Goal: Use online tool/utility: Utilize a website feature to perform a specific function

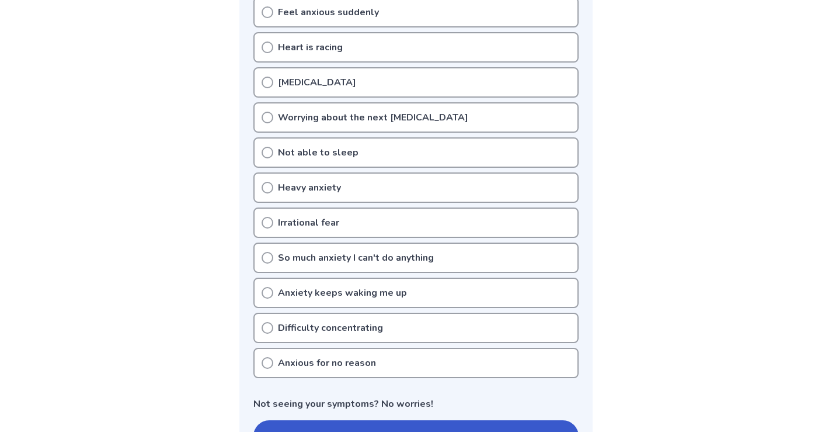
scroll to position [350, 0]
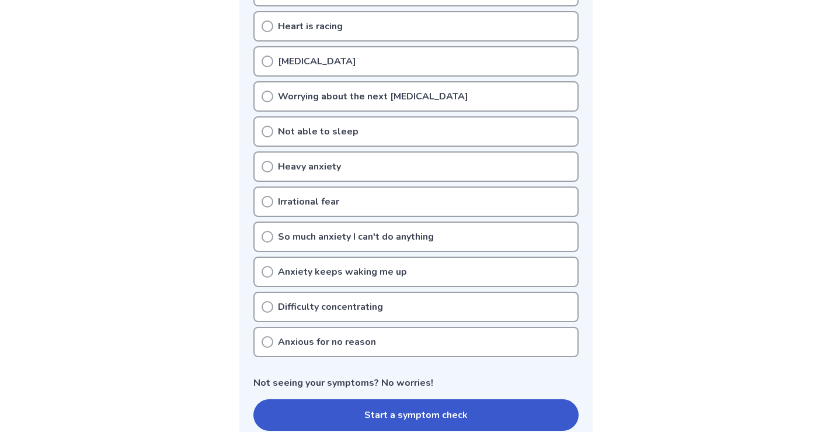
click at [422, 399] on button "Start a symptom check" at bounding box center [415, 415] width 325 height 32
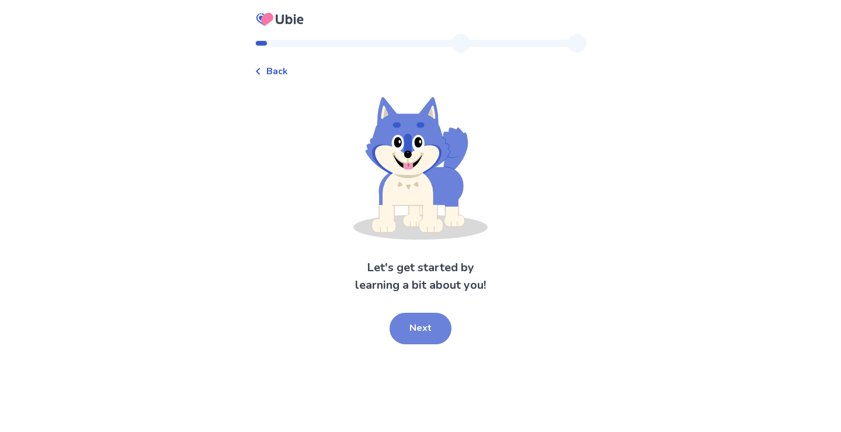
click at [428, 329] on button "Next" at bounding box center [421, 328] width 62 height 32
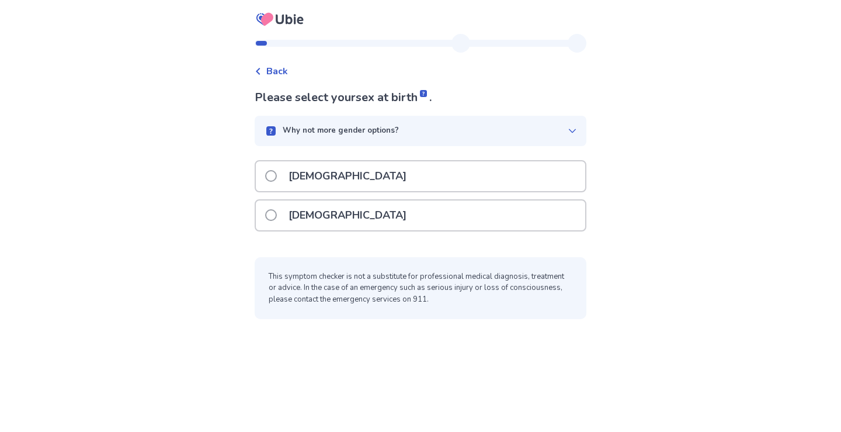
click at [277, 213] on span at bounding box center [271, 215] width 12 height 12
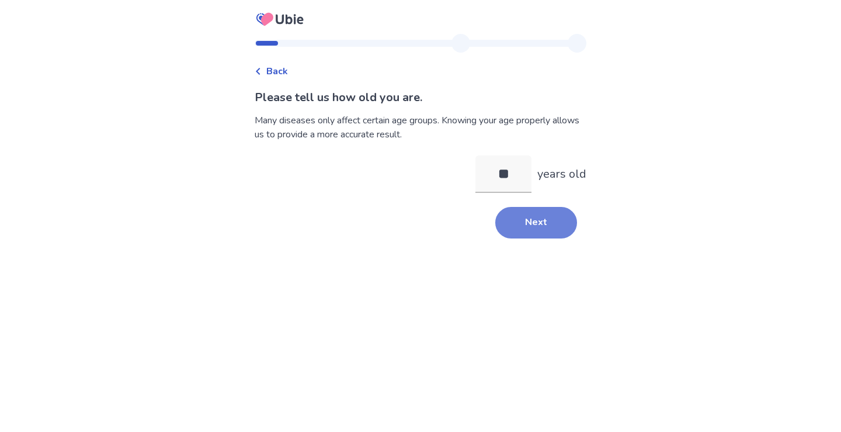
type input "**"
click at [534, 223] on button "Next" at bounding box center [536, 223] width 82 height 32
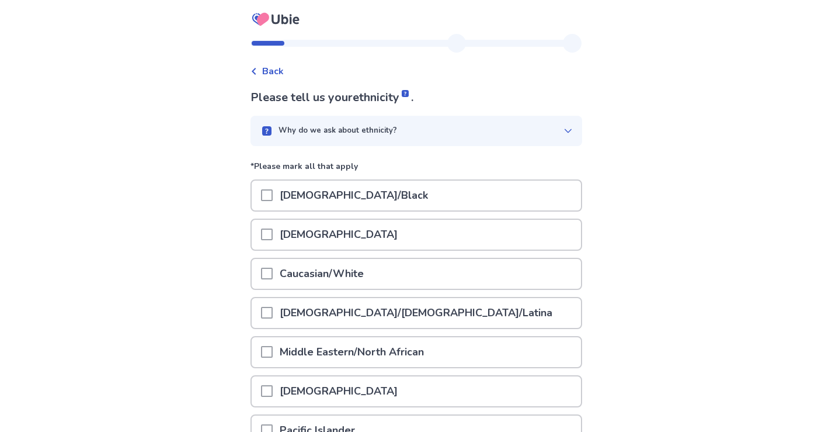
click at [272, 275] on span at bounding box center [267, 273] width 12 height 12
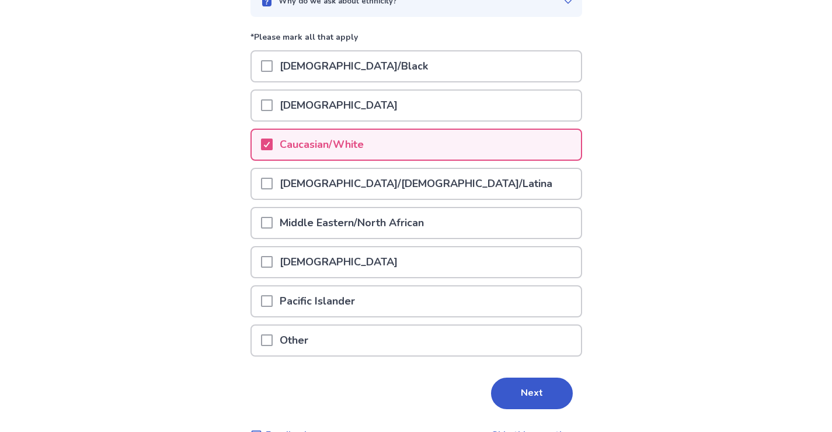
scroll to position [158, 0]
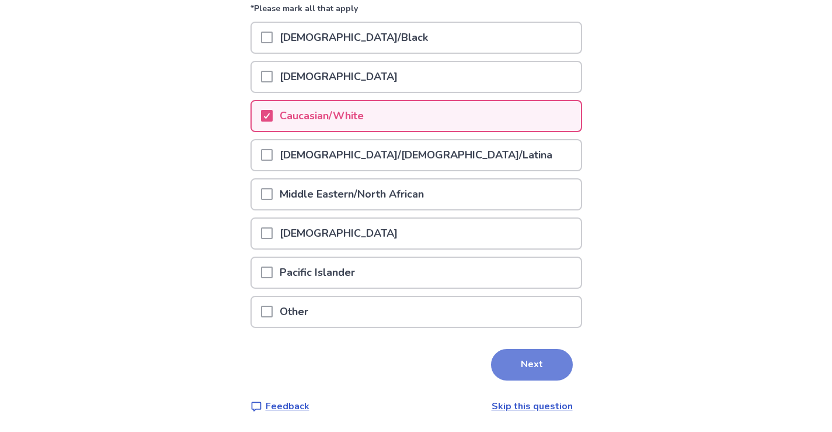
click at [533, 363] on button "Next" at bounding box center [532, 365] width 82 height 32
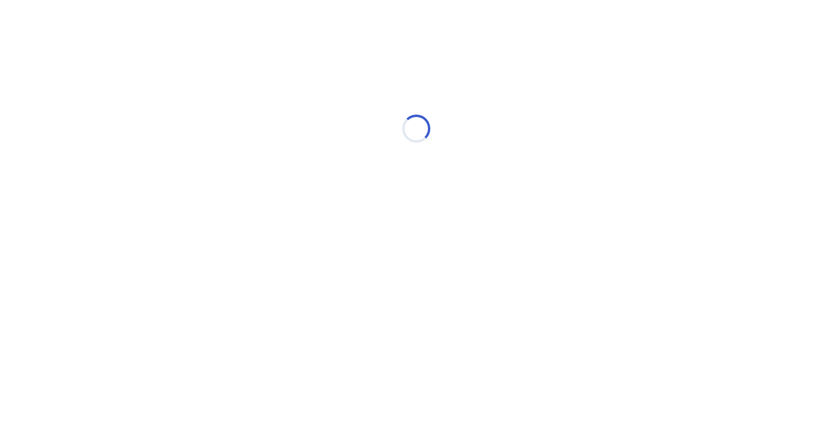
scroll to position [0, 0]
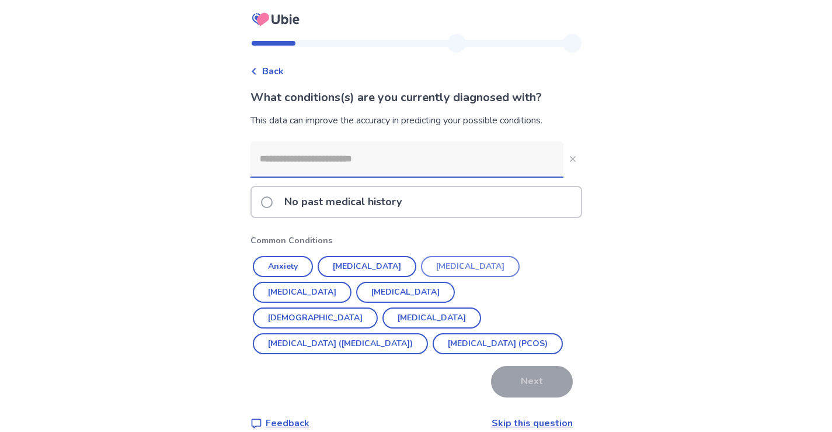
click at [435, 264] on button "[MEDICAL_DATA]" at bounding box center [470, 266] width 99 height 21
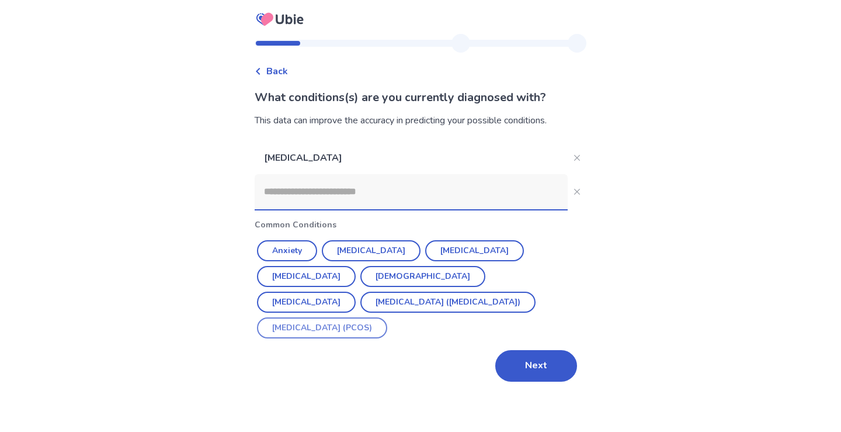
click at [387, 317] on button "[MEDICAL_DATA] (PCOS)" at bounding box center [322, 327] width 130 height 21
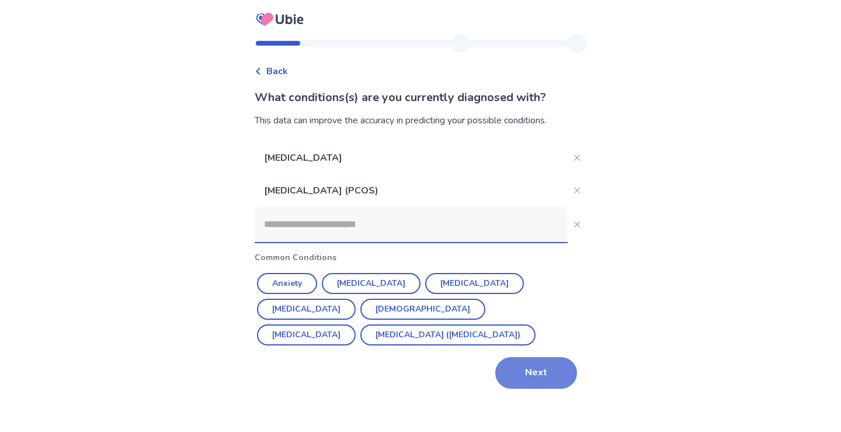
click at [530, 357] on button "Next" at bounding box center [536, 373] width 82 height 32
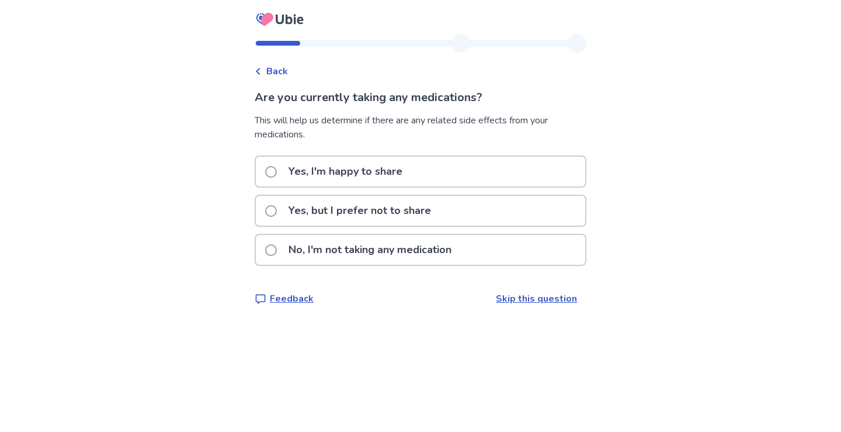
click at [276, 211] on span at bounding box center [271, 211] width 12 height 12
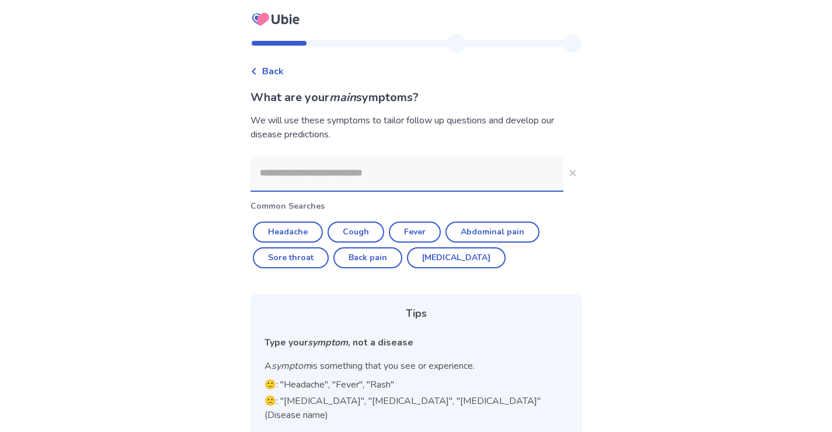
click at [321, 171] on input at bounding box center [407, 172] width 313 height 35
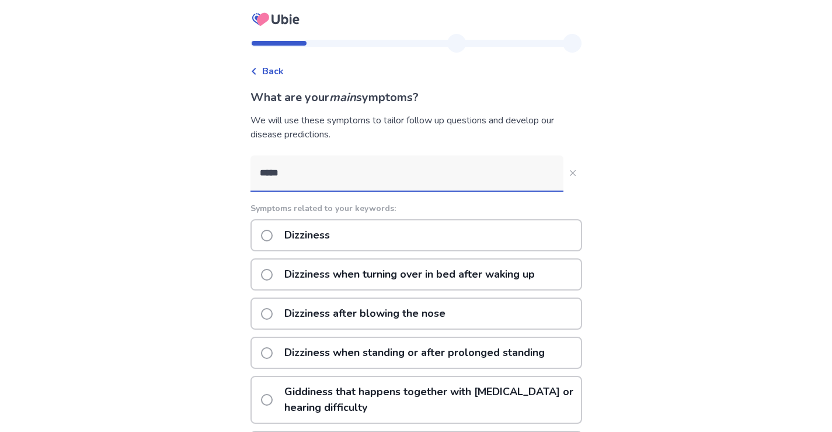
type input "*****"
click at [273, 230] on span at bounding box center [267, 236] width 12 height 12
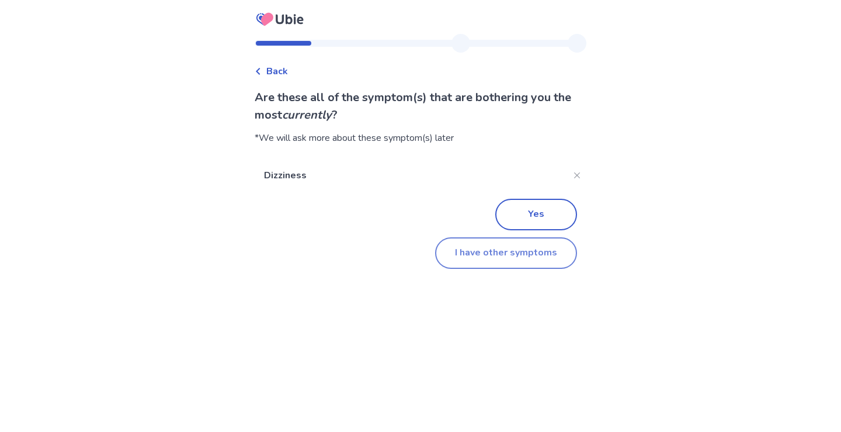
click at [475, 250] on button "I have other symptoms" at bounding box center [506, 253] width 142 height 32
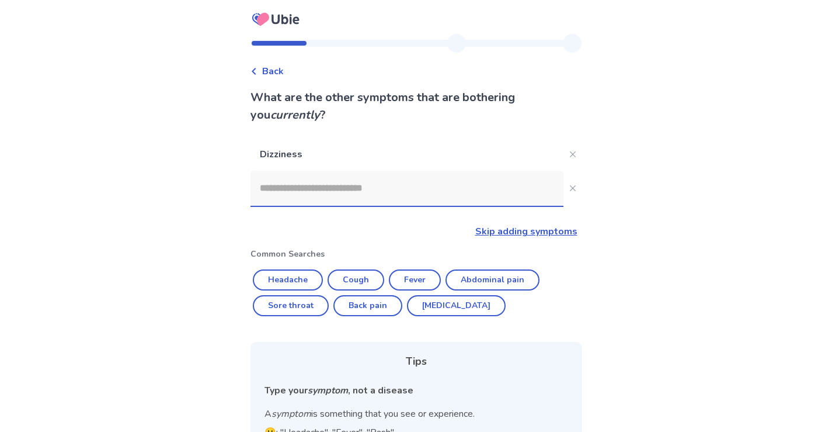
click at [323, 192] on input at bounding box center [407, 188] width 313 height 35
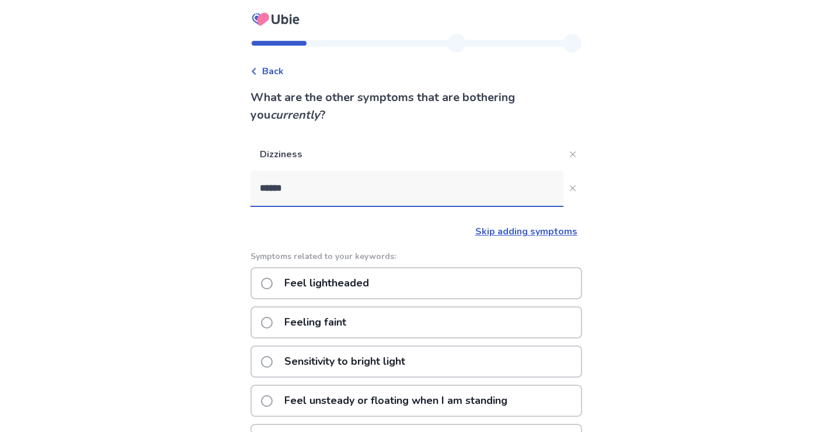
type input "******"
click at [272, 282] on span at bounding box center [267, 283] width 12 height 12
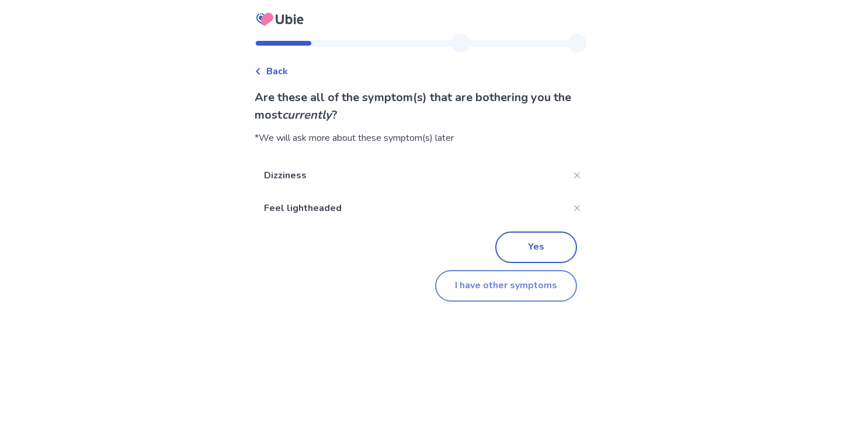
click at [500, 289] on button "I have other symptoms" at bounding box center [506, 286] width 142 height 32
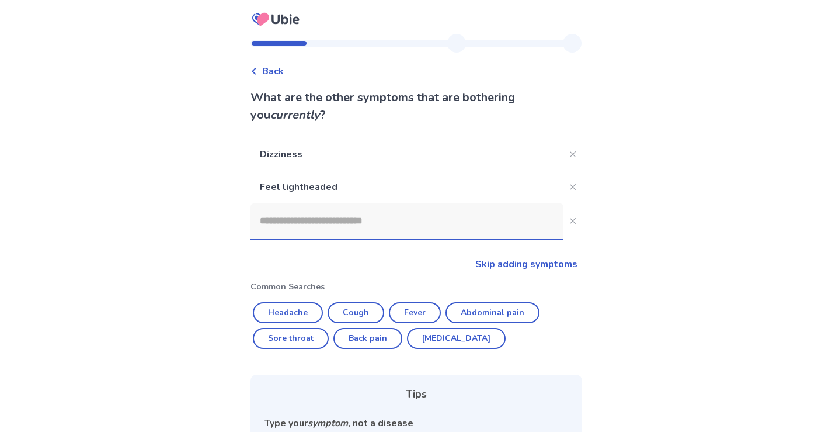
click at [285, 230] on input at bounding box center [407, 220] width 313 height 35
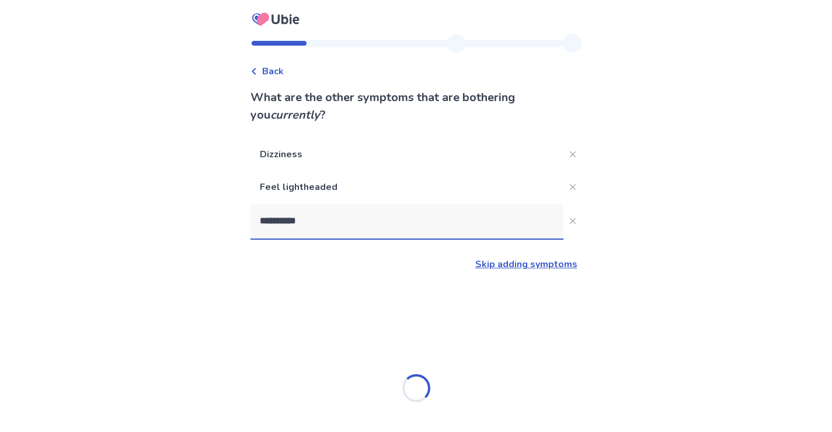
type input "**********"
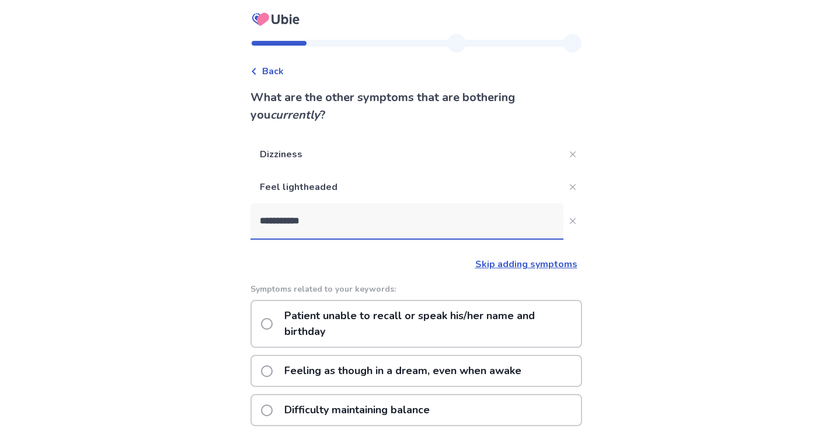
drag, startPoint x: 353, startPoint y: 221, endPoint x: 197, endPoint y: 210, distance: 156.3
click at [197, 210] on div "**********" at bounding box center [416, 379] width 832 height 759
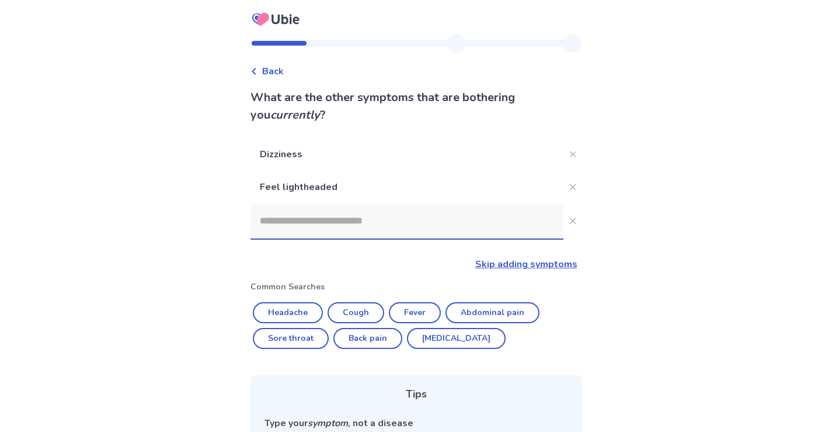
click at [295, 153] on p "Dizziness" at bounding box center [407, 154] width 313 height 33
click at [194, 248] on div "Back What are the other symptoms that are bothering you currently ? Dizziness F…" at bounding box center [416, 302] width 832 height 605
drag, startPoint x: 516, startPoint y: 64, endPoint x: 546, endPoint y: 73, distance: 31.2
click at [546, 73] on div "Back" at bounding box center [417, 66] width 332 height 26
drag, startPoint x: 546, startPoint y: 73, endPoint x: 590, endPoint y: 68, distance: 44.1
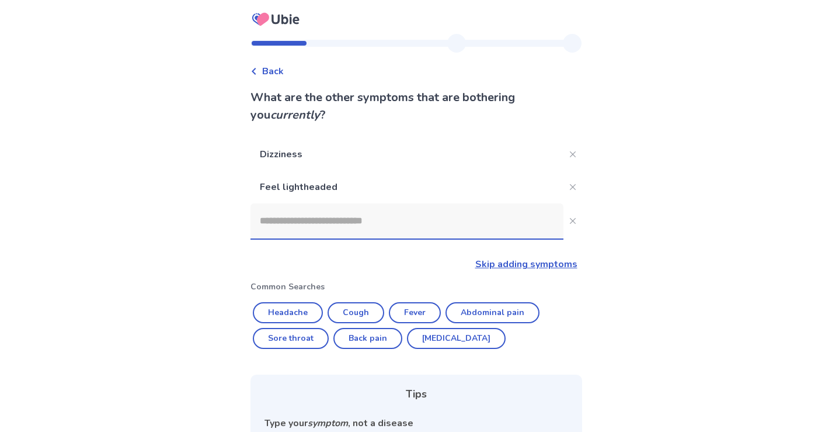
click at [575, 68] on div "Back What are the other symptoms that are bothering you currently ? Dizziness F…" at bounding box center [416, 319] width 350 height 571
click at [623, 71] on div "Back What are the other symptoms that are bothering you currently ? Dizziness F…" at bounding box center [416, 302] width 832 height 605
